Goal: Information Seeking & Learning: Learn about a topic

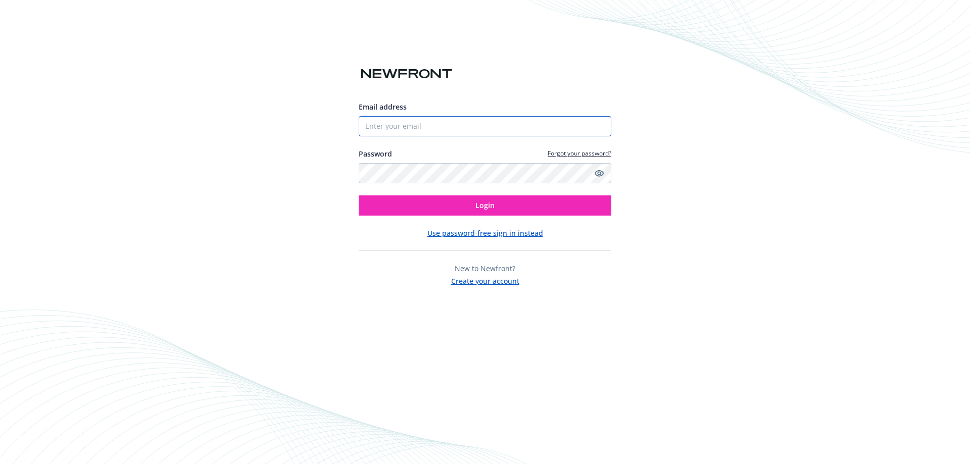
click at [459, 133] on input "Email address" at bounding box center [485, 126] width 253 height 20
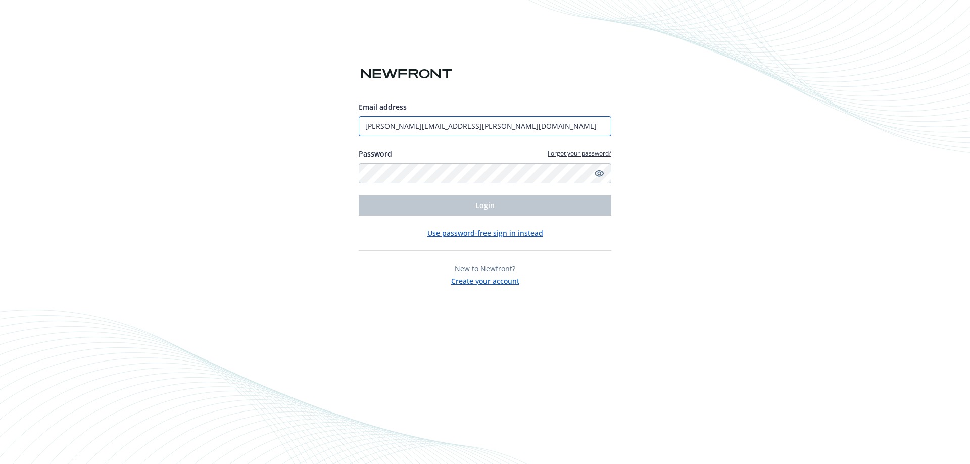
type input "[PERSON_NAME][EMAIL_ADDRESS][PERSON_NAME][DOMAIN_NAME]"
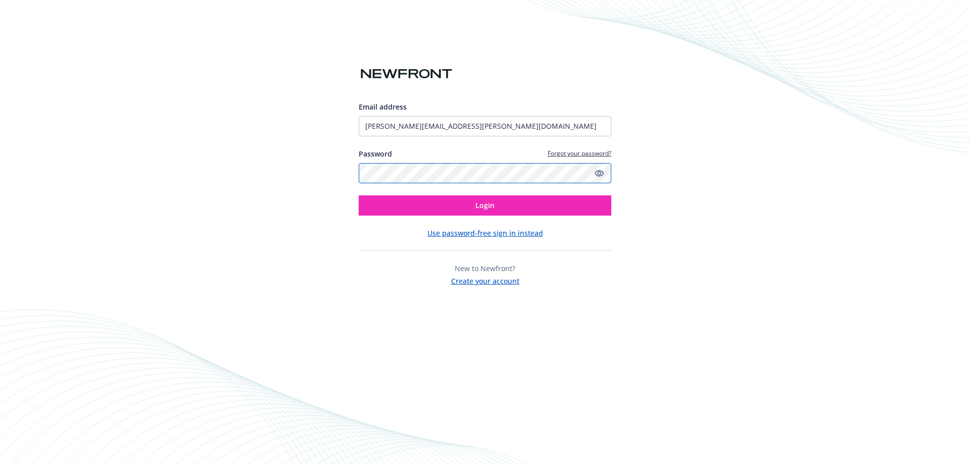
click at [359, 196] on button "Login" at bounding box center [485, 206] width 253 height 20
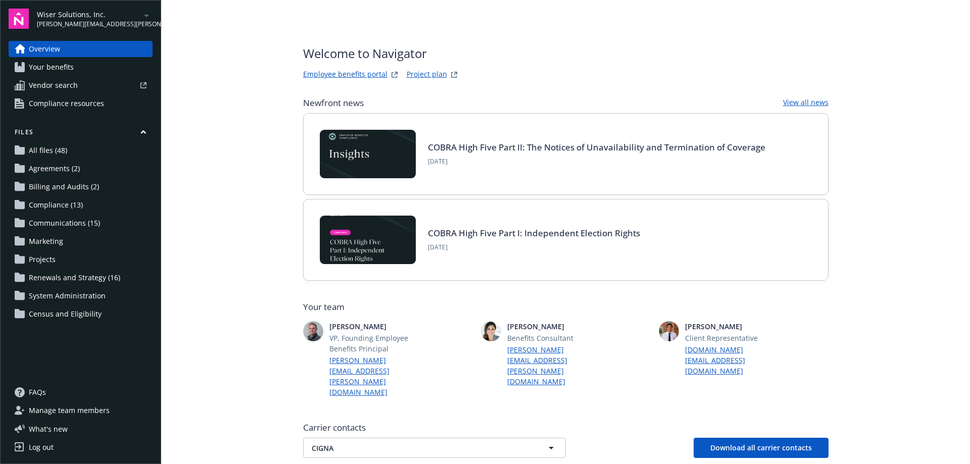
click at [95, 14] on span "Wiser Solutions, Inc." at bounding box center [89, 14] width 104 height 11
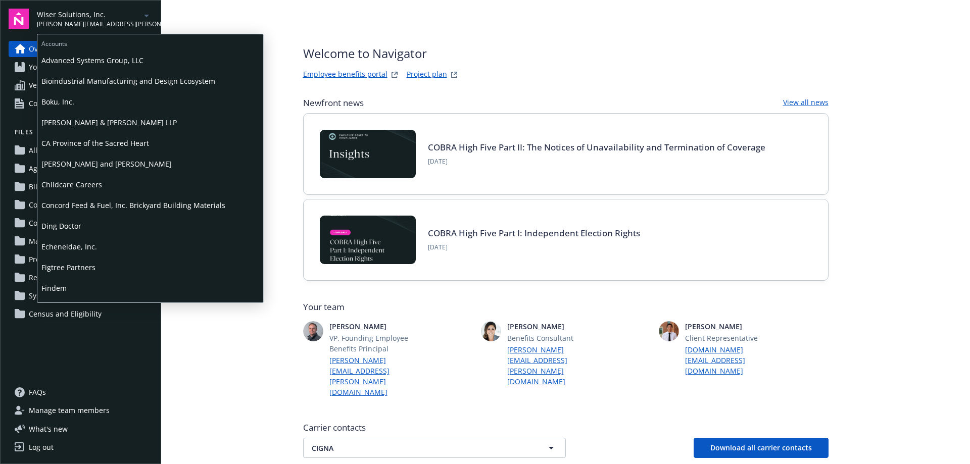
click at [63, 104] on span "Boku, Inc." at bounding box center [150, 101] width 218 height 21
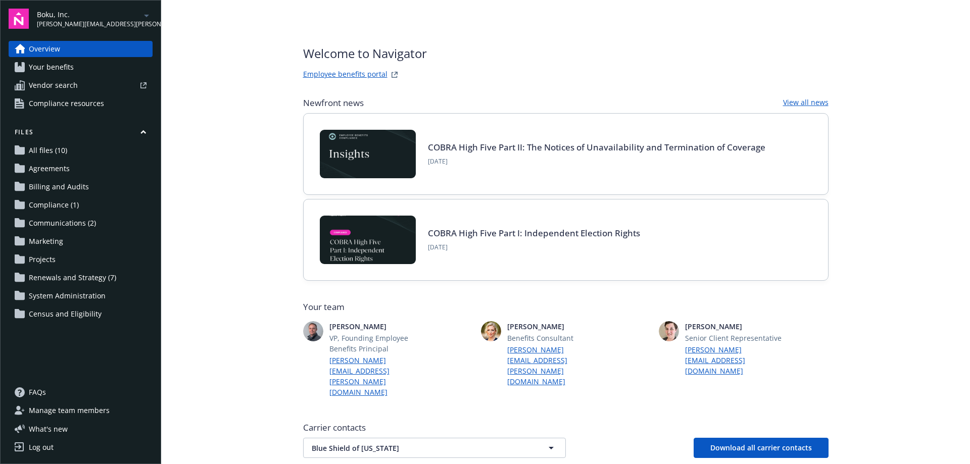
click at [66, 412] on span "Manage team members" at bounding box center [69, 411] width 81 height 16
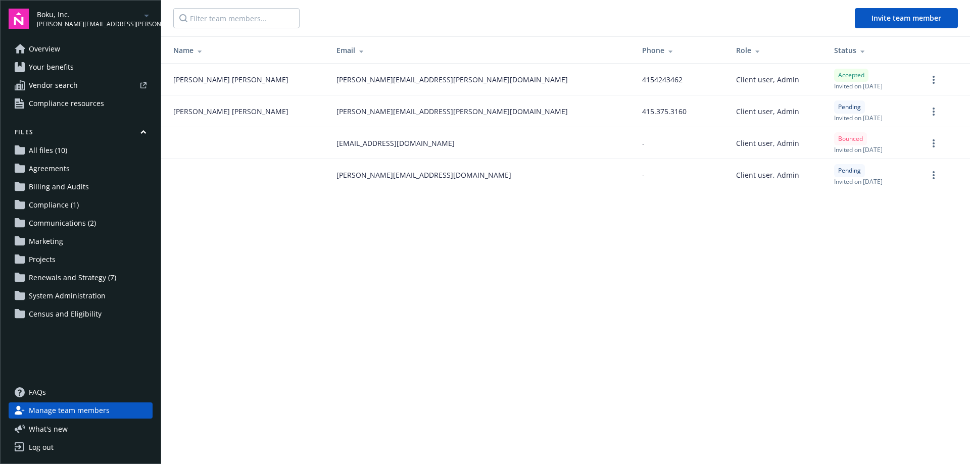
click at [48, 51] on span "Overview" at bounding box center [44, 49] width 31 height 16
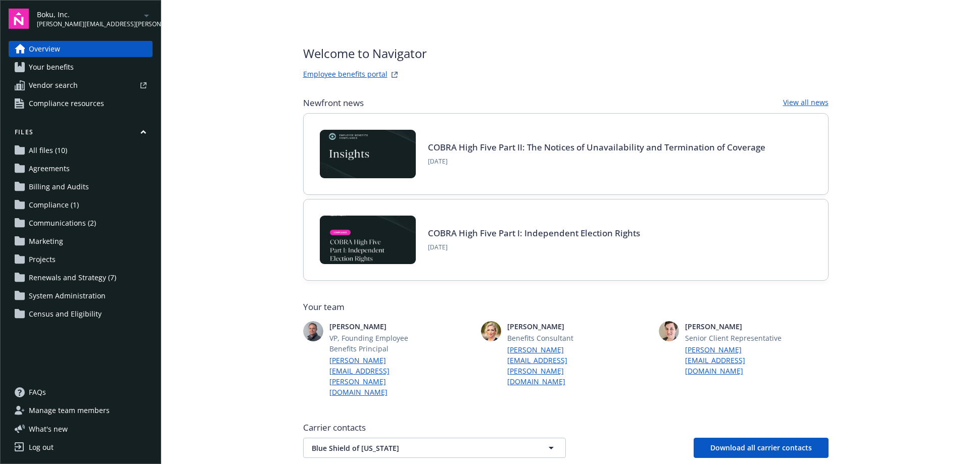
click at [49, 70] on span "Your benefits" at bounding box center [51, 67] width 45 height 16
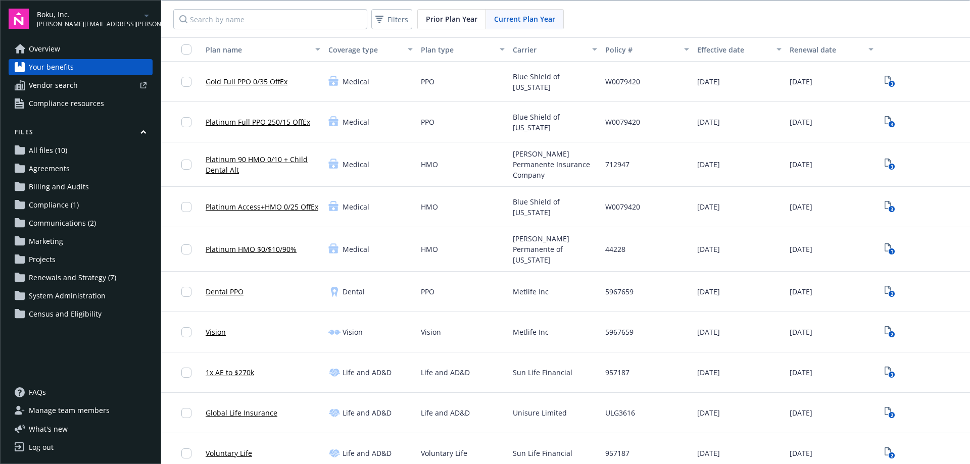
click at [52, 49] on span "Overview" at bounding box center [44, 49] width 31 height 16
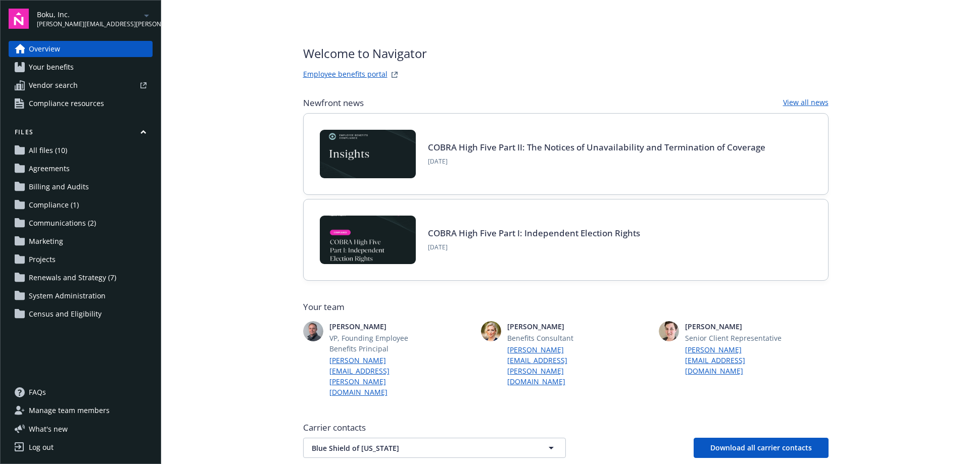
click at [53, 66] on span "Your benefits" at bounding box center [51, 67] width 45 height 16
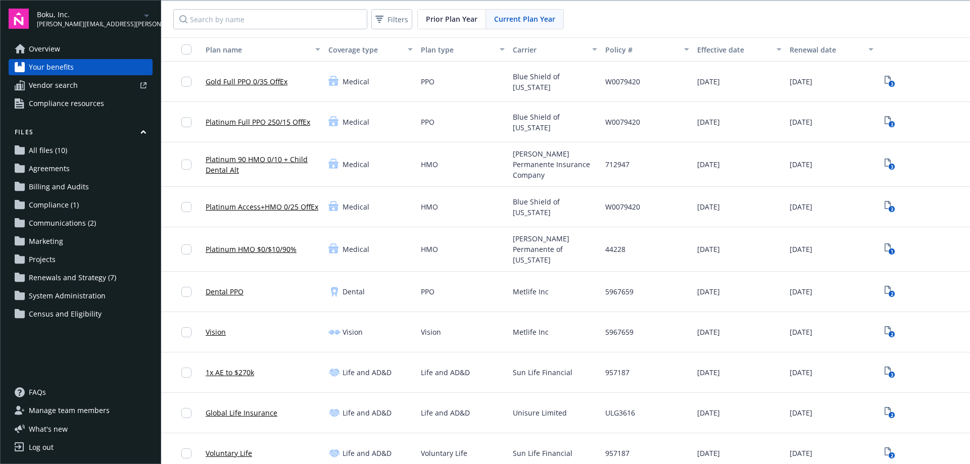
click at [106, 20] on span "[PERSON_NAME][EMAIL_ADDRESS][PERSON_NAME][DOMAIN_NAME]" at bounding box center [89, 24] width 104 height 9
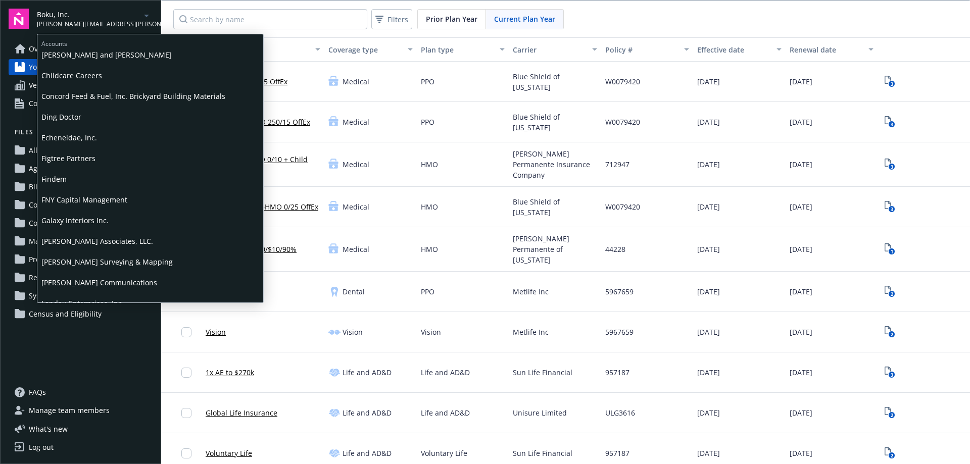
scroll to position [80, 0]
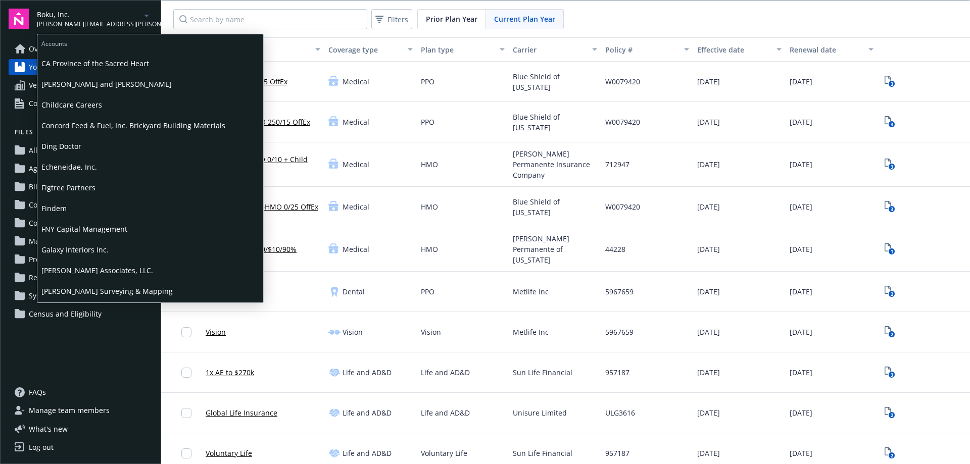
click at [75, 214] on span "Findem" at bounding box center [150, 208] width 218 height 21
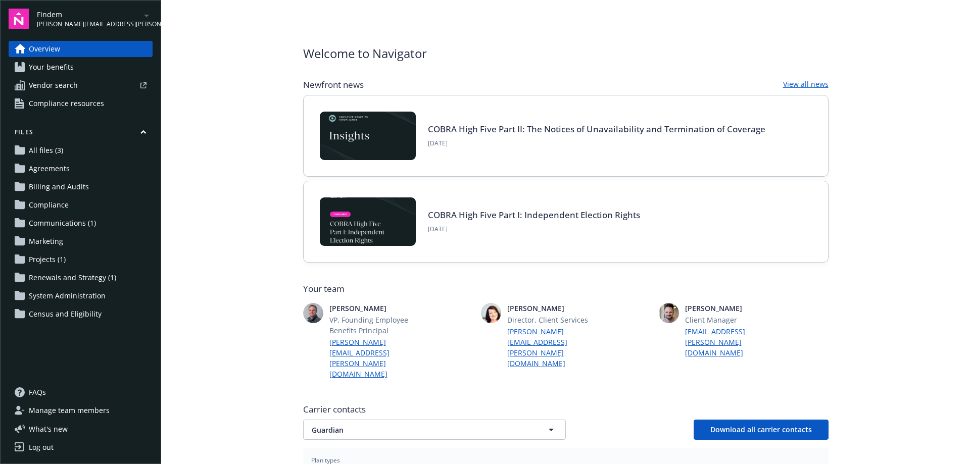
click at [108, 18] on span "Findem" at bounding box center [89, 14] width 104 height 11
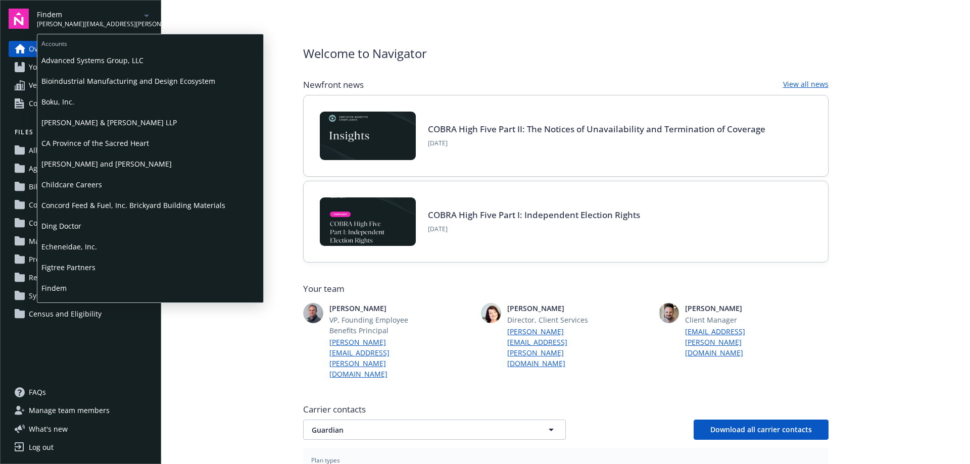
click at [108, 18] on span "Findem" at bounding box center [89, 14] width 104 height 11
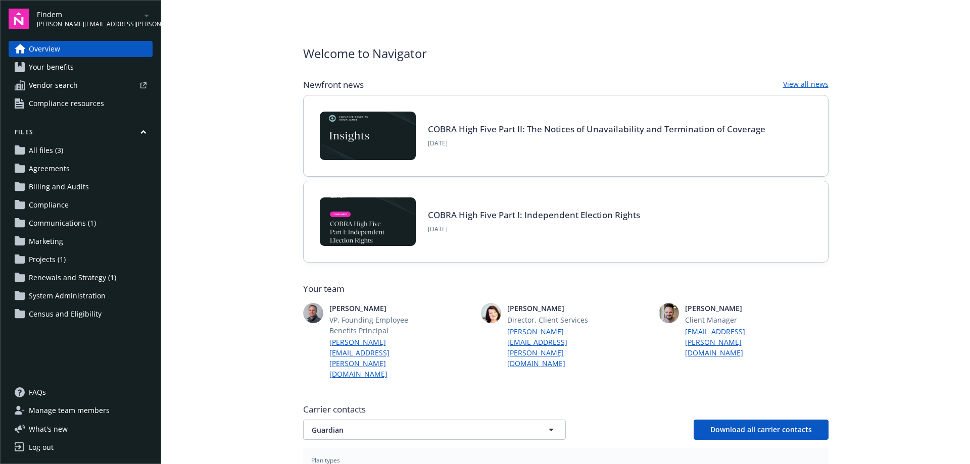
click at [75, 22] on span "[PERSON_NAME][EMAIL_ADDRESS][PERSON_NAME][DOMAIN_NAME]" at bounding box center [89, 24] width 104 height 9
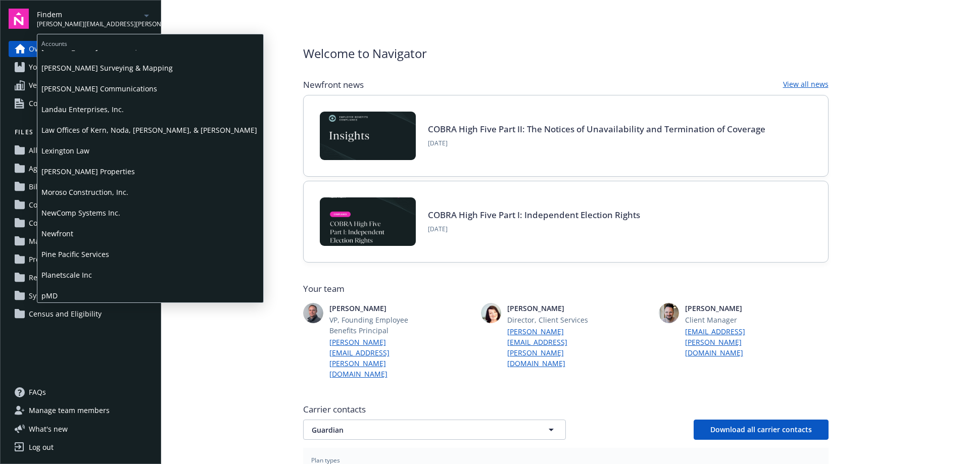
scroll to position [354, 0]
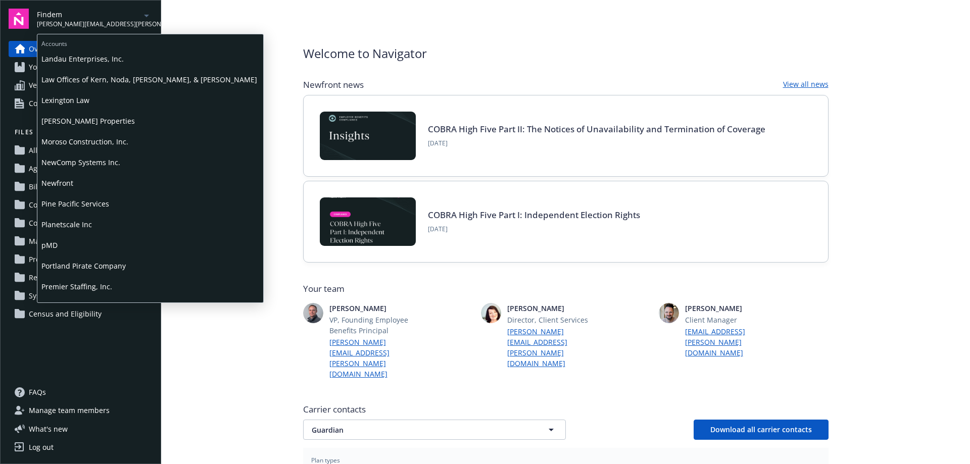
click at [84, 162] on span "NewComp Systems Inc." at bounding box center [150, 162] width 218 height 21
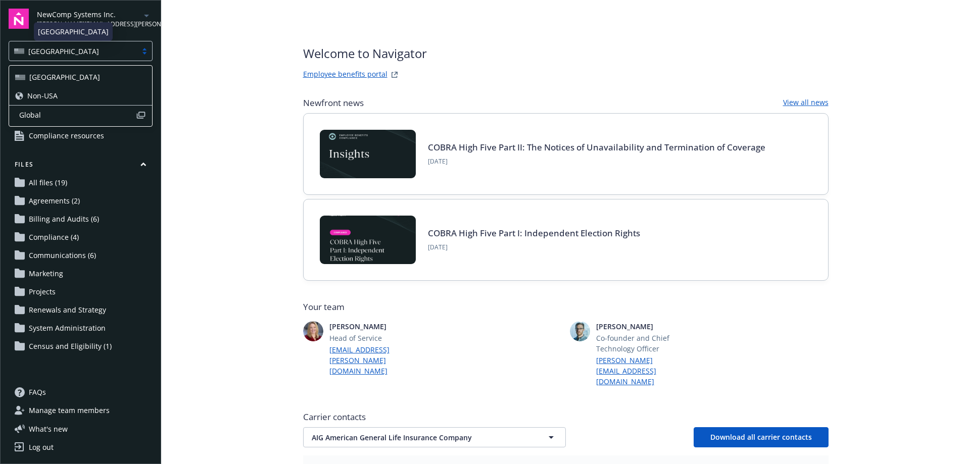
click at [126, 51] on div "[GEOGRAPHIC_DATA]" at bounding box center [73, 51] width 118 height 11
click at [64, 93] on div "Non-USA" at bounding box center [80, 95] width 131 height 11
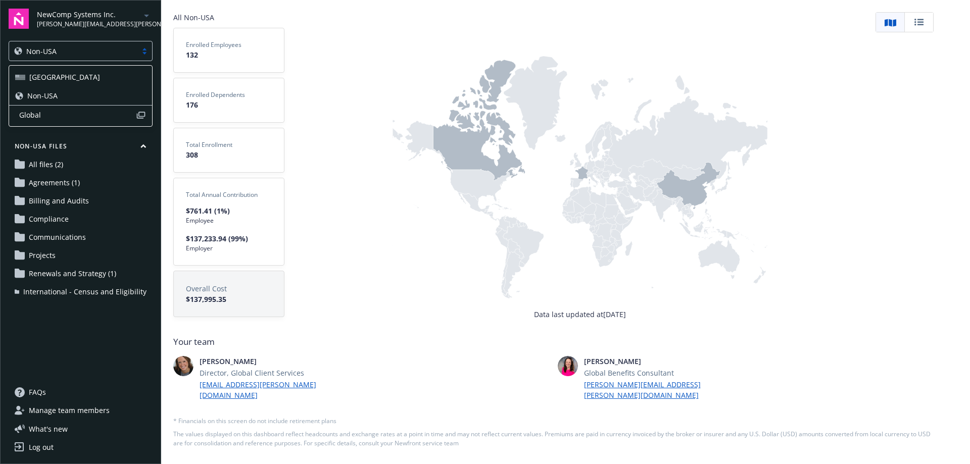
click at [139, 49] on div at bounding box center [144, 51] width 15 height 8
click at [58, 76] on div "[GEOGRAPHIC_DATA]" at bounding box center [80, 77] width 131 height 11
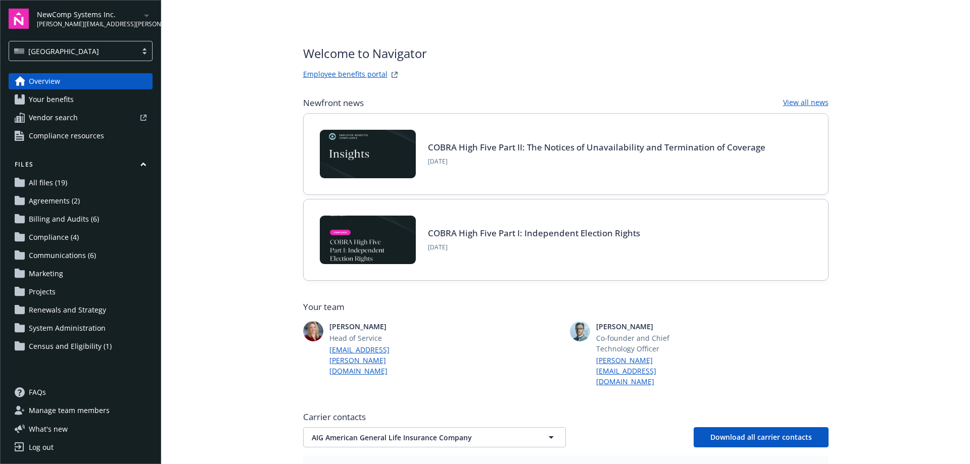
click at [130, 16] on div "NewComp Systems Inc. [PERSON_NAME][EMAIL_ADDRESS][PERSON_NAME][DOMAIN_NAME]" at bounding box center [95, 19] width 116 height 20
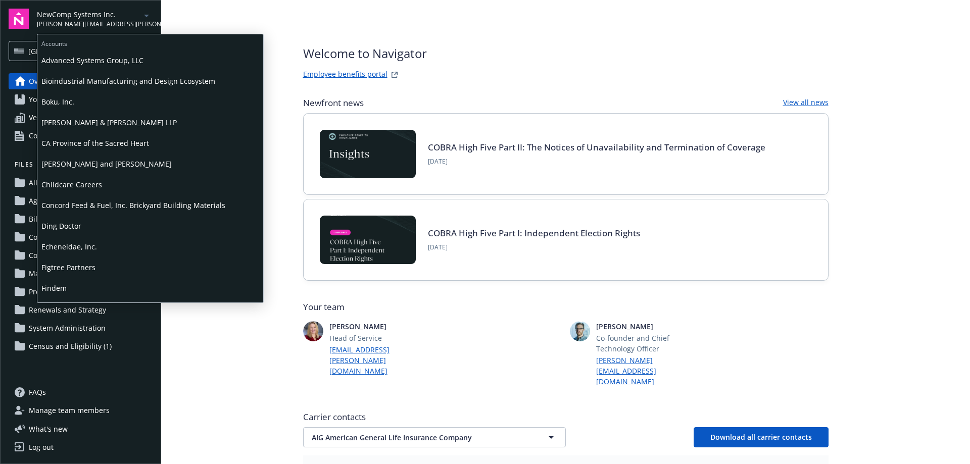
click at [79, 101] on span "Boku, Inc." at bounding box center [150, 101] width 218 height 21
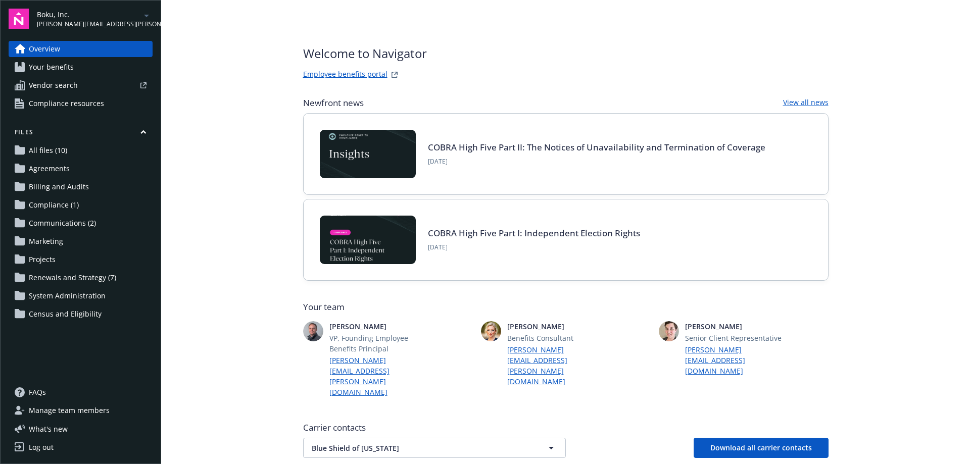
click at [49, 166] on span "Agreements" at bounding box center [49, 169] width 41 height 16
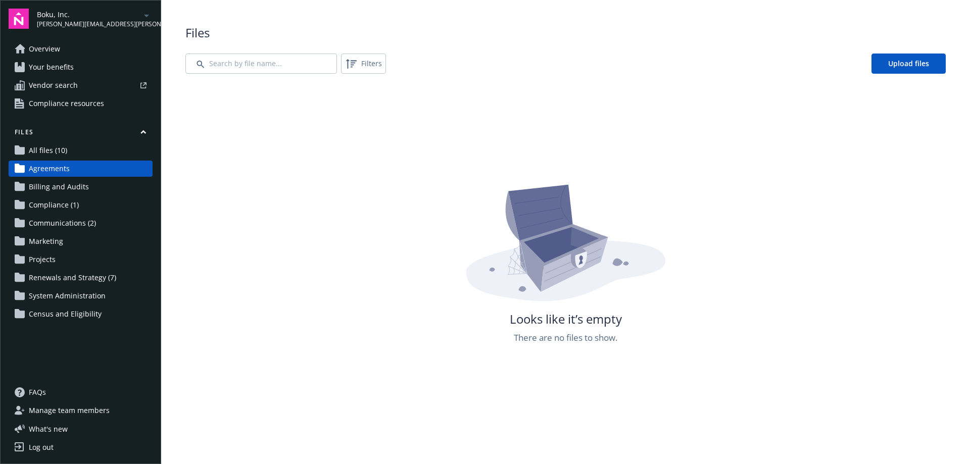
click at [49, 149] on span "All files (10)" at bounding box center [48, 151] width 38 height 16
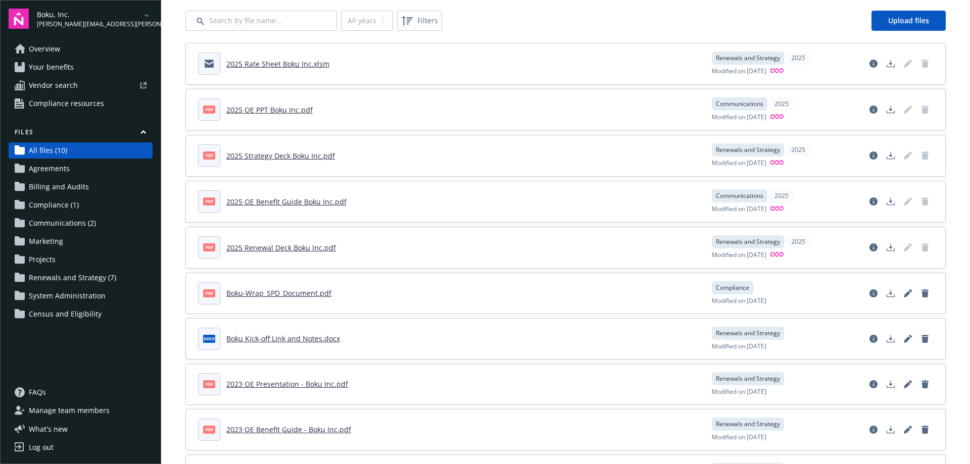
scroll to position [99, 0]
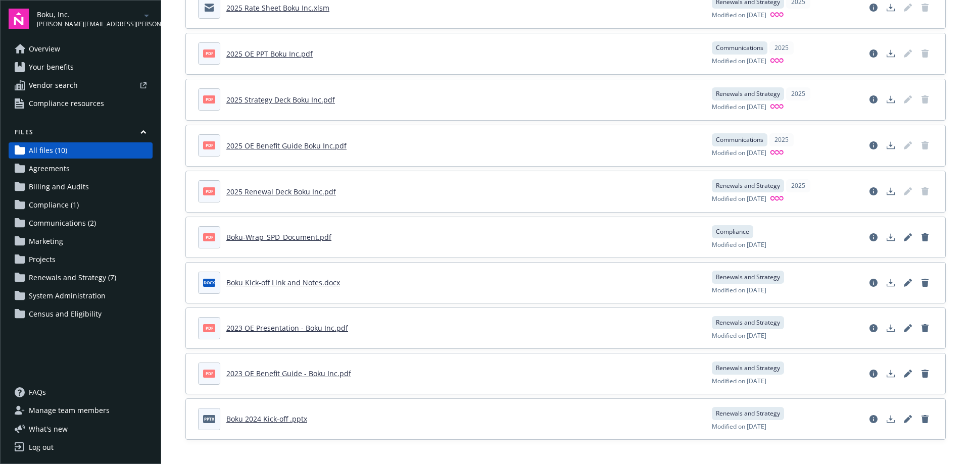
click at [49, 276] on span "Renewals and Strategy (7)" at bounding box center [72, 278] width 87 height 16
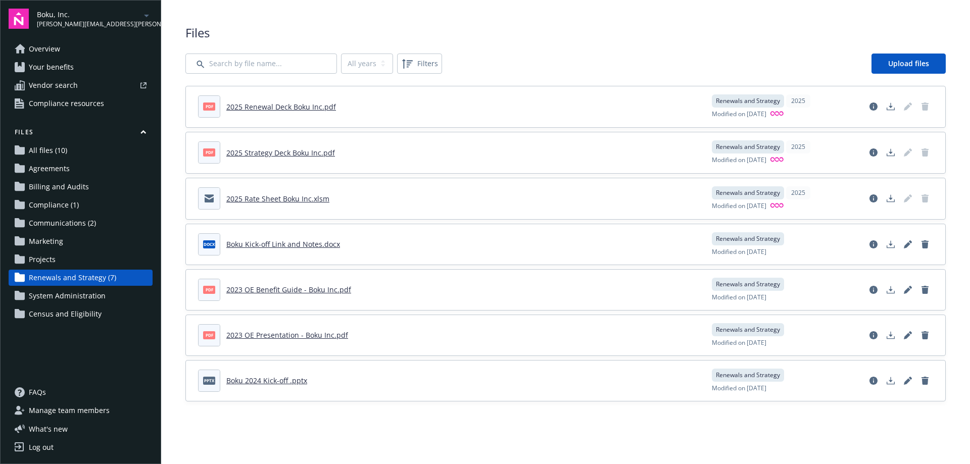
click at [47, 311] on span "Census and Eligibility" at bounding box center [65, 314] width 73 height 16
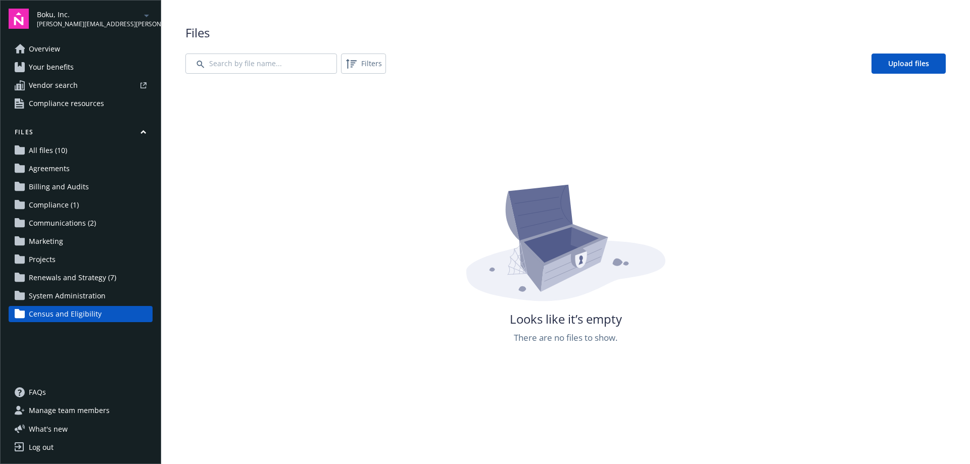
click at [42, 393] on span "FAQs" at bounding box center [37, 393] width 17 height 16
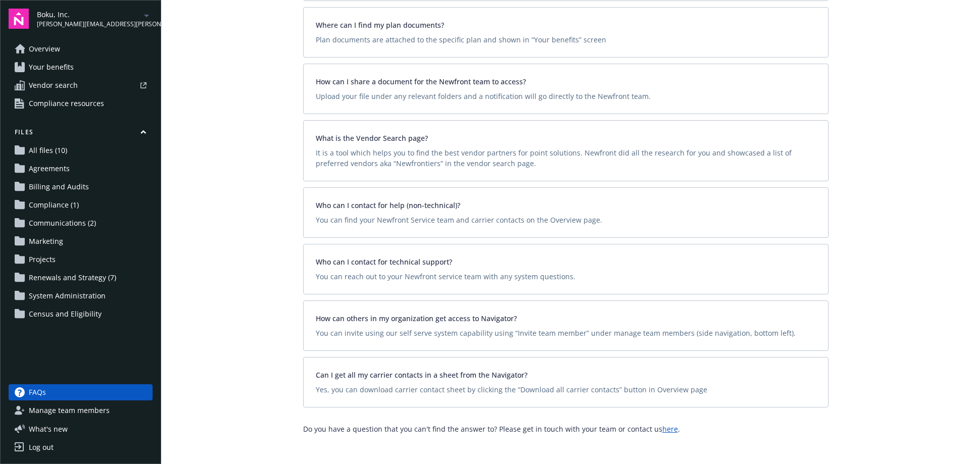
scroll to position [194, 0]
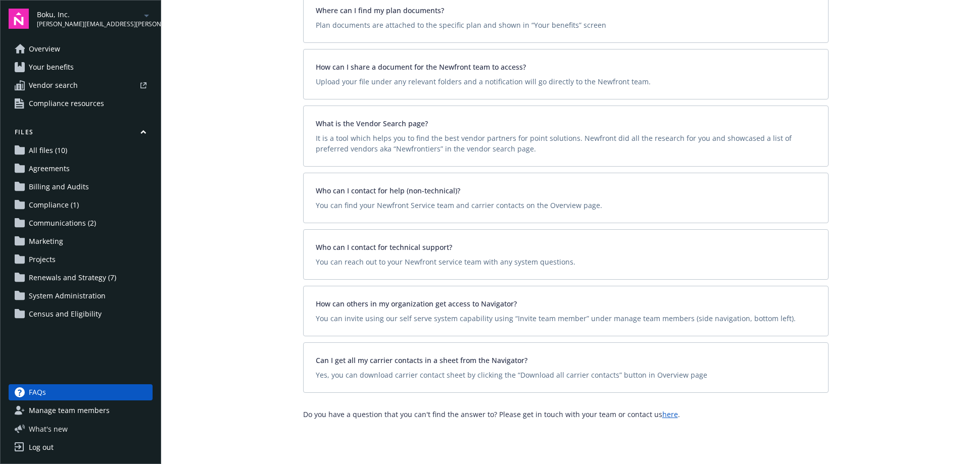
click at [53, 433] on span "What ' s new" at bounding box center [48, 429] width 39 height 11
click at [49, 51] on span "Overview" at bounding box center [44, 49] width 31 height 16
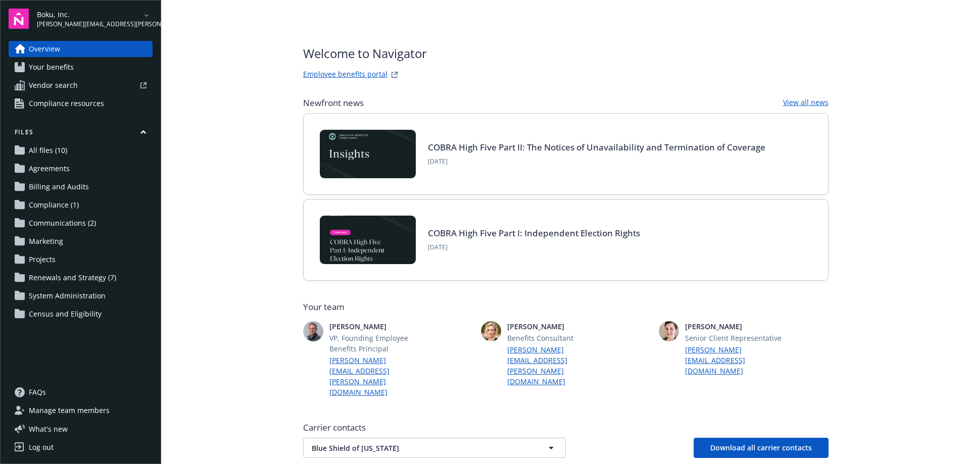
click at [80, 107] on span "Compliance resources" at bounding box center [66, 104] width 75 height 16
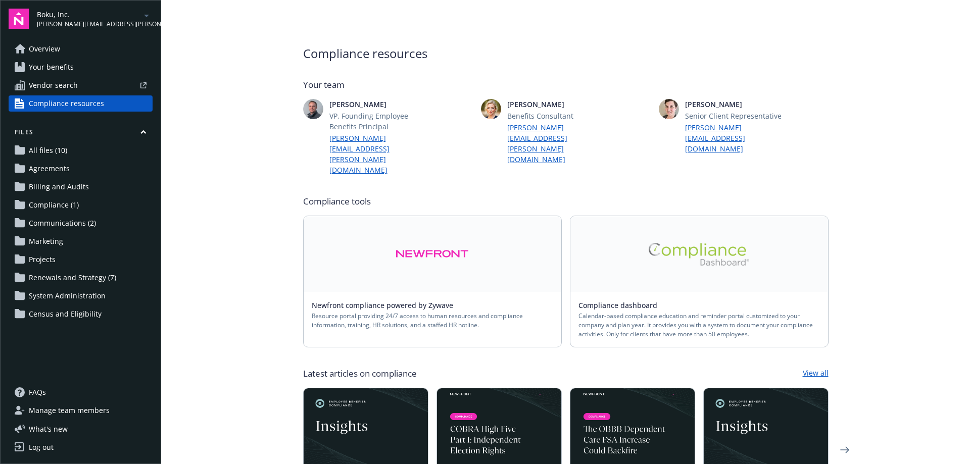
click at [71, 68] on span "Your benefits" at bounding box center [51, 67] width 45 height 16
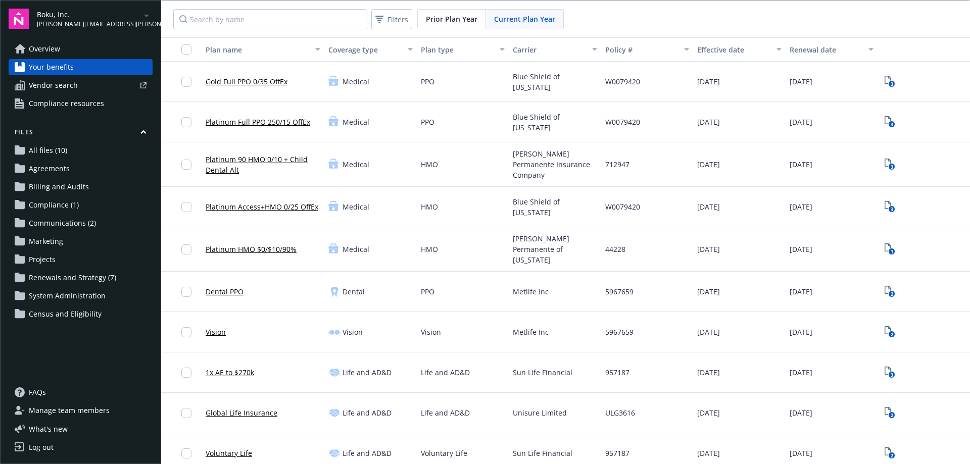
click at [93, 17] on span "Boku, Inc." at bounding box center [89, 14] width 104 height 11
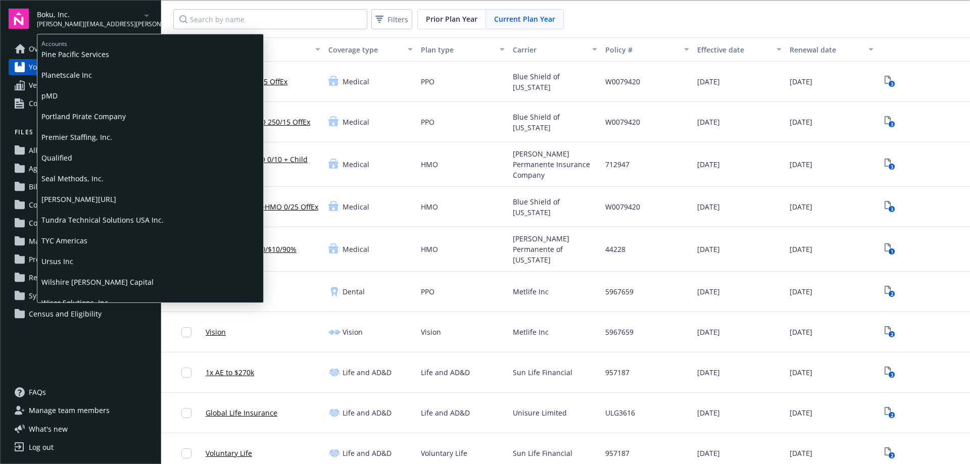
scroll to position [505, 0]
click at [83, 219] on span "Tundra Technical Solutions USA Inc." at bounding box center [150, 218] width 218 height 21
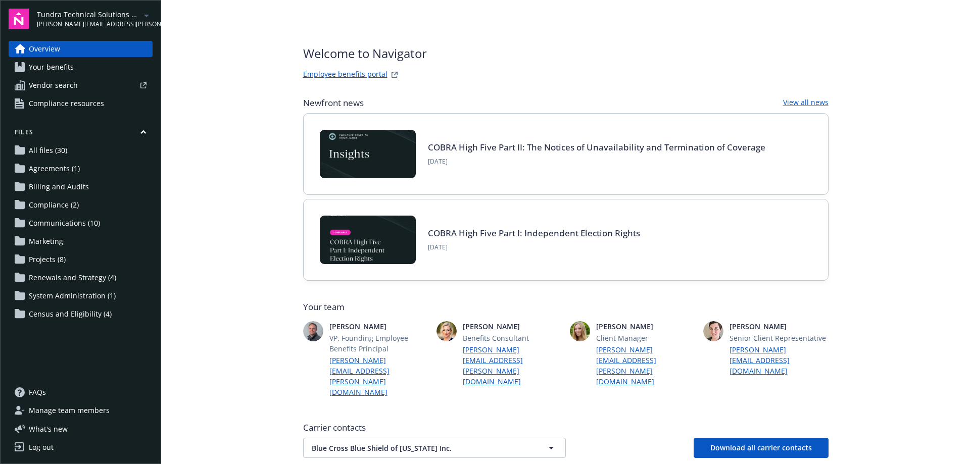
click at [58, 299] on span "System Administration (1)" at bounding box center [72, 296] width 87 height 16
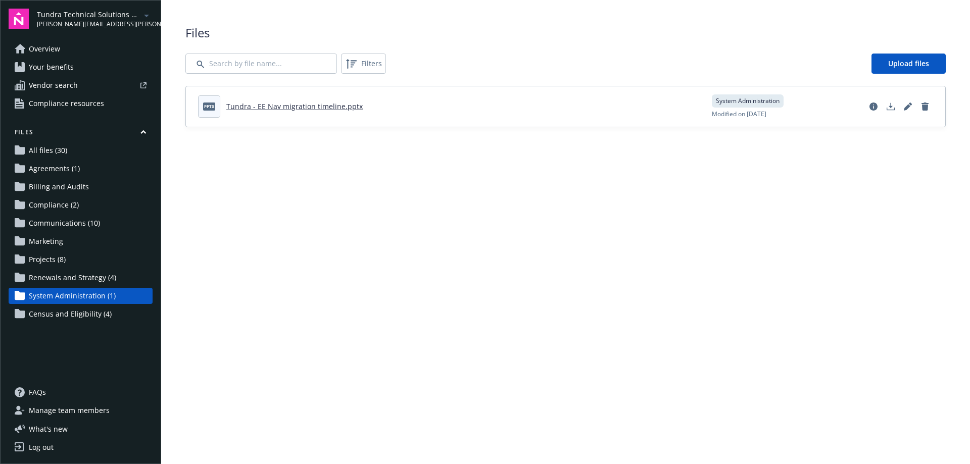
click at [72, 411] on span "Manage team members" at bounding box center [69, 411] width 81 height 16
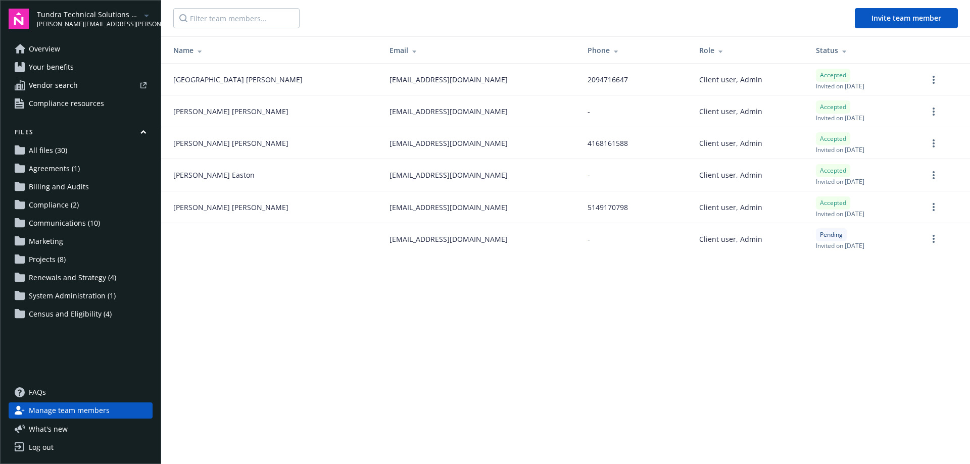
click at [55, 50] on span "Overview" at bounding box center [44, 49] width 31 height 16
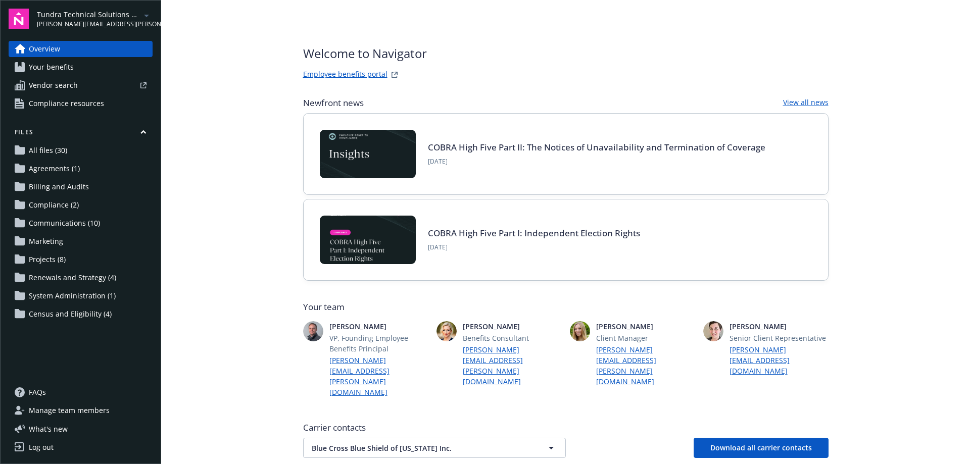
click at [65, 71] on span "Your benefits" at bounding box center [51, 67] width 45 height 16
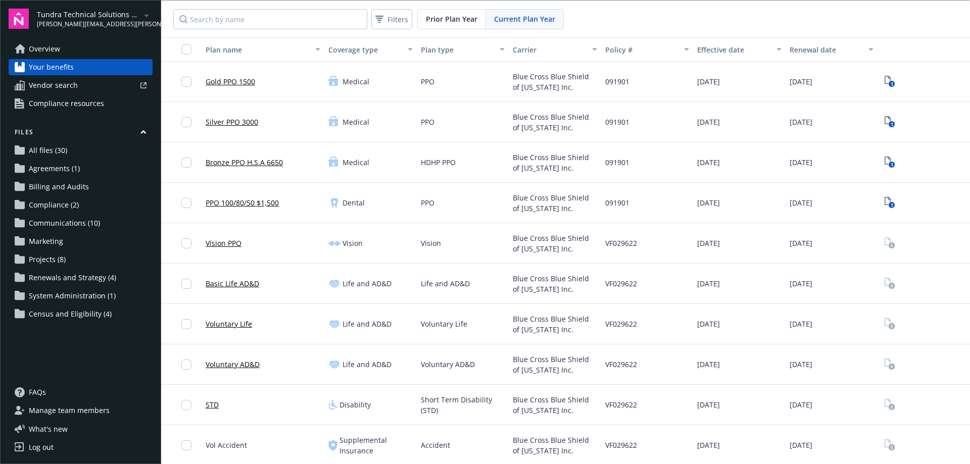
click at [79, 277] on span "Renewals and Strategy (4)" at bounding box center [72, 278] width 87 height 16
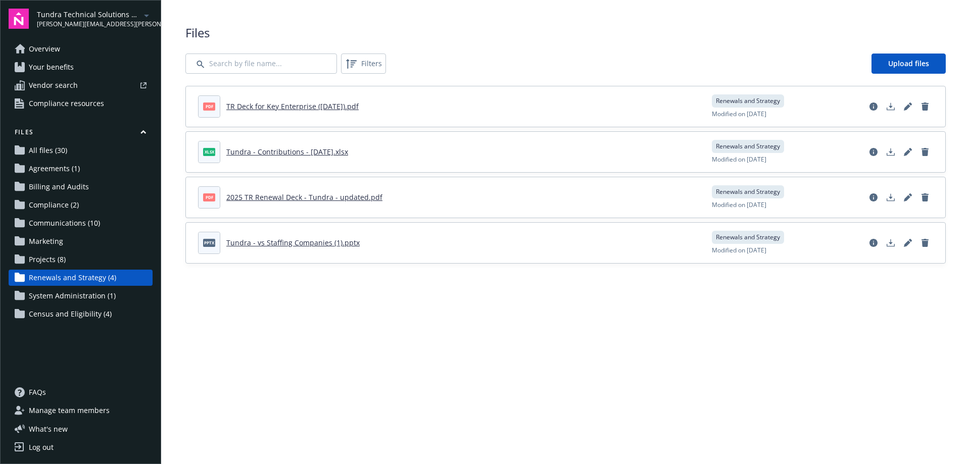
click at [277, 245] on link "Tundra - vs Staffing Companies (1).pptx" at bounding box center [292, 243] width 133 height 10
click at [50, 51] on span "Overview" at bounding box center [44, 49] width 31 height 16
